Goal: Task Accomplishment & Management: Use online tool/utility

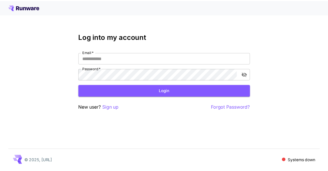
scroll to position [31, 0]
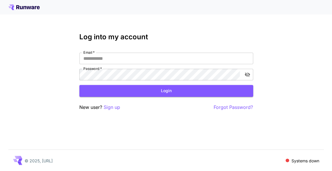
click at [114, 107] on p "Sign up" at bounding box center [112, 107] width 16 height 7
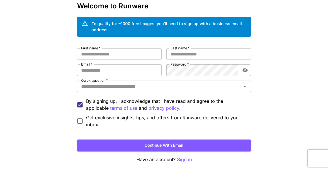
click at [185, 161] on p "Sign in" at bounding box center [184, 159] width 15 height 7
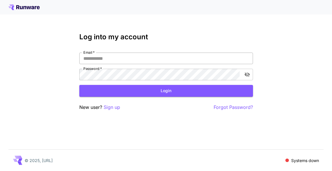
click at [123, 61] on input "Email   *" at bounding box center [166, 59] width 174 height 12
click at [128, 60] on input "Email   *" at bounding box center [166, 59] width 174 height 12
type input "**********"
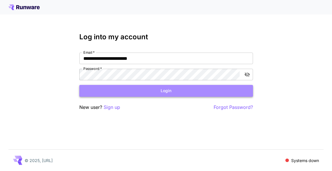
click at [155, 88] on button "Login" at bounding box center [166, 91] width 174 height 12
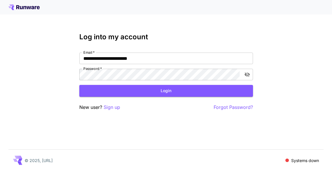
click at [0, 171] on nordpass-portal at bounding box center [0, 171] width 0 height 0
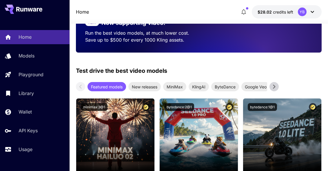
scroll to position [67, 0]
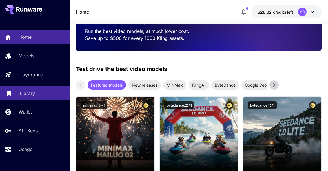
click at [36, 93] on div "Library" at bounding box center [42, 93] width 45 height 7
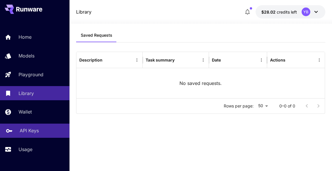
click at [29, 133] on p "API Keys" at bounding box center [29, 130] width 19 height 7
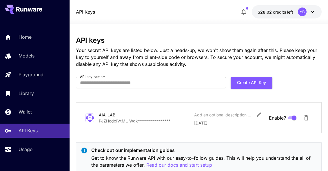
scroll to position [19, 0]
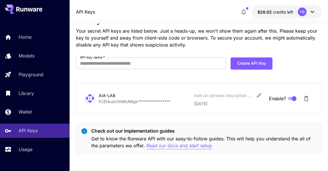
click at [161, 145] on p "Read our docs and start setup" at bounding box center [179, 145] width 66 height 7
